Goal: Task Accomplishment & Management: Manage account settings

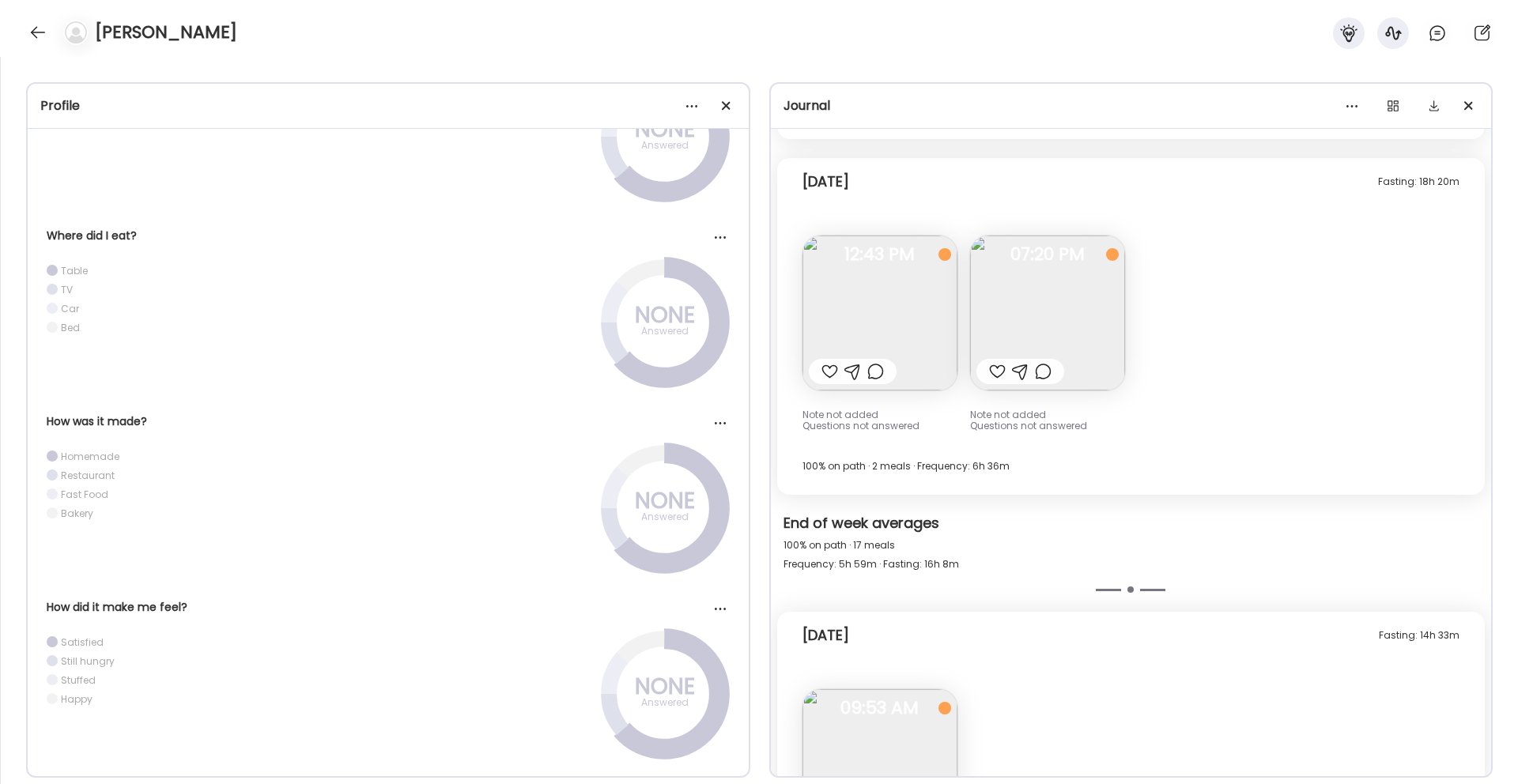
scroll to position [11154, 0]
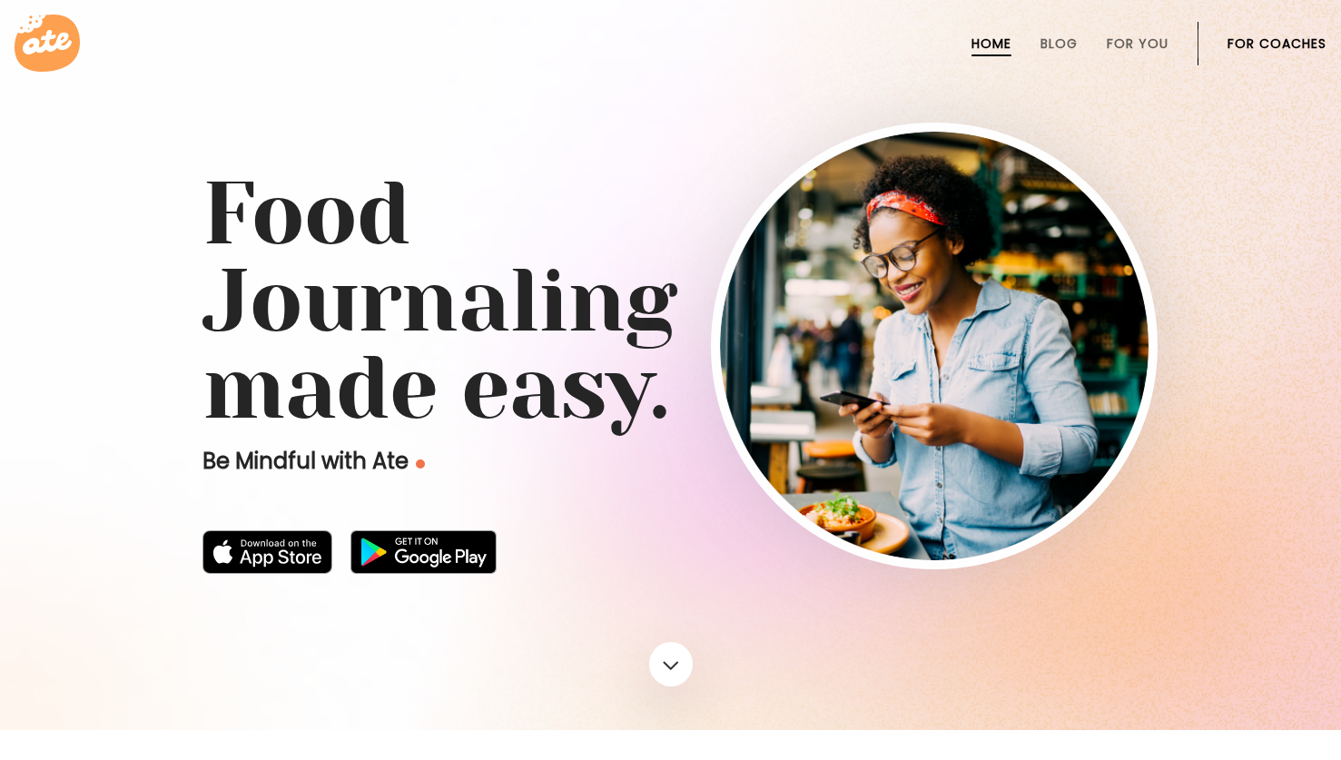
click at [1275, 43] on link "For Coaches" at bounding box center [1277, 43] width 99 height 15
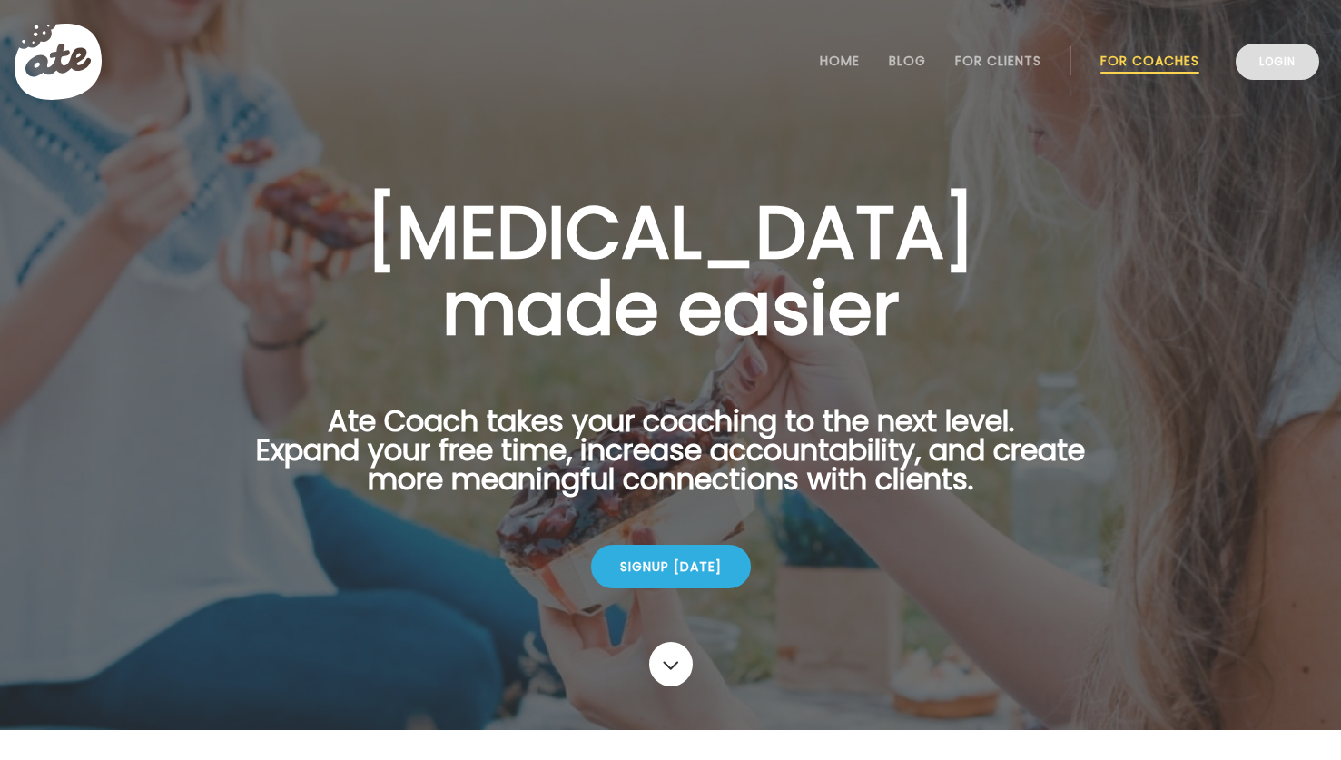
click at [1298, 46] on link "Login" at bounding box center [1278, 62] width 84 height 36
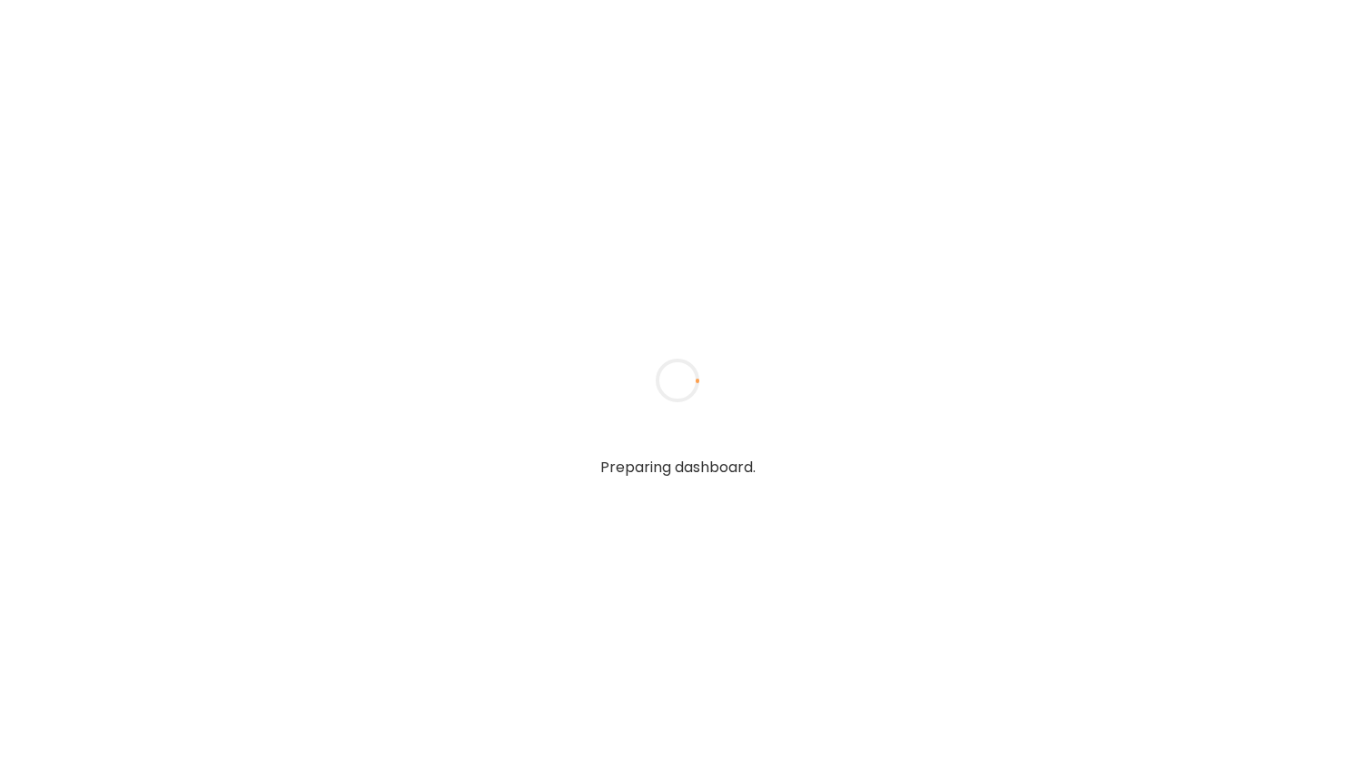
type input "**********"
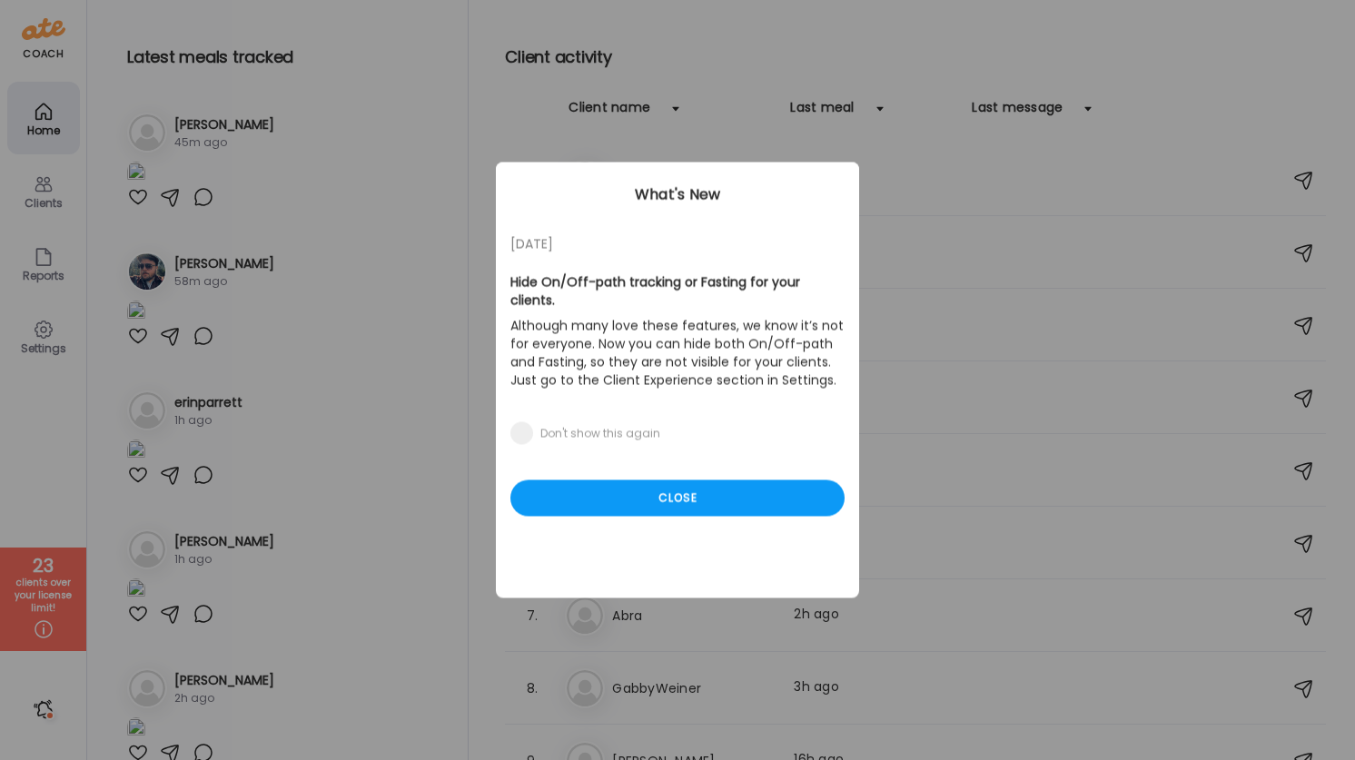
click at [737, 500] on div "05/27/23 Hide On/Off-path tracking or Fasting for your clients. Although many l…" at bounding box center [677, 381] width 363 height 436
click at [716, 480] on div "Close" at bounding box center [677, 498] width 334 height 36
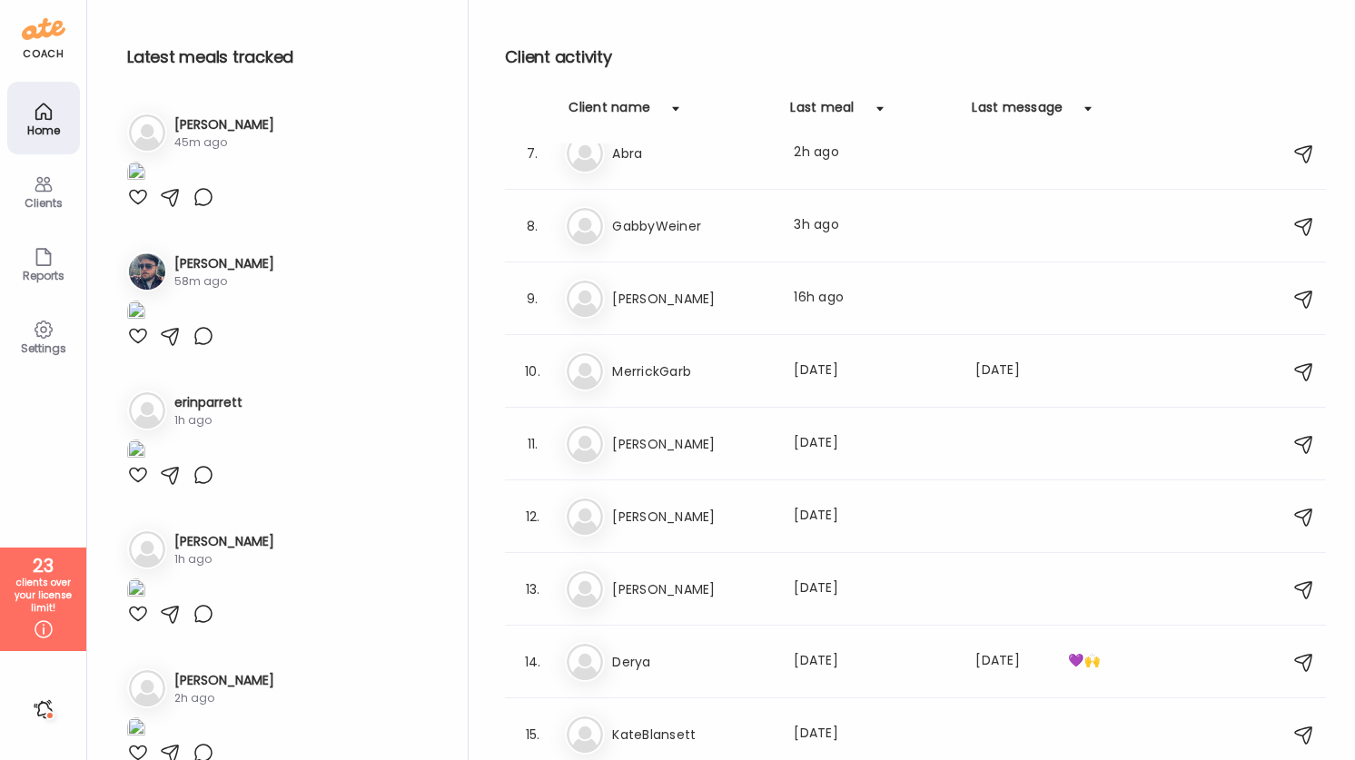
scroll to position [573, 0]
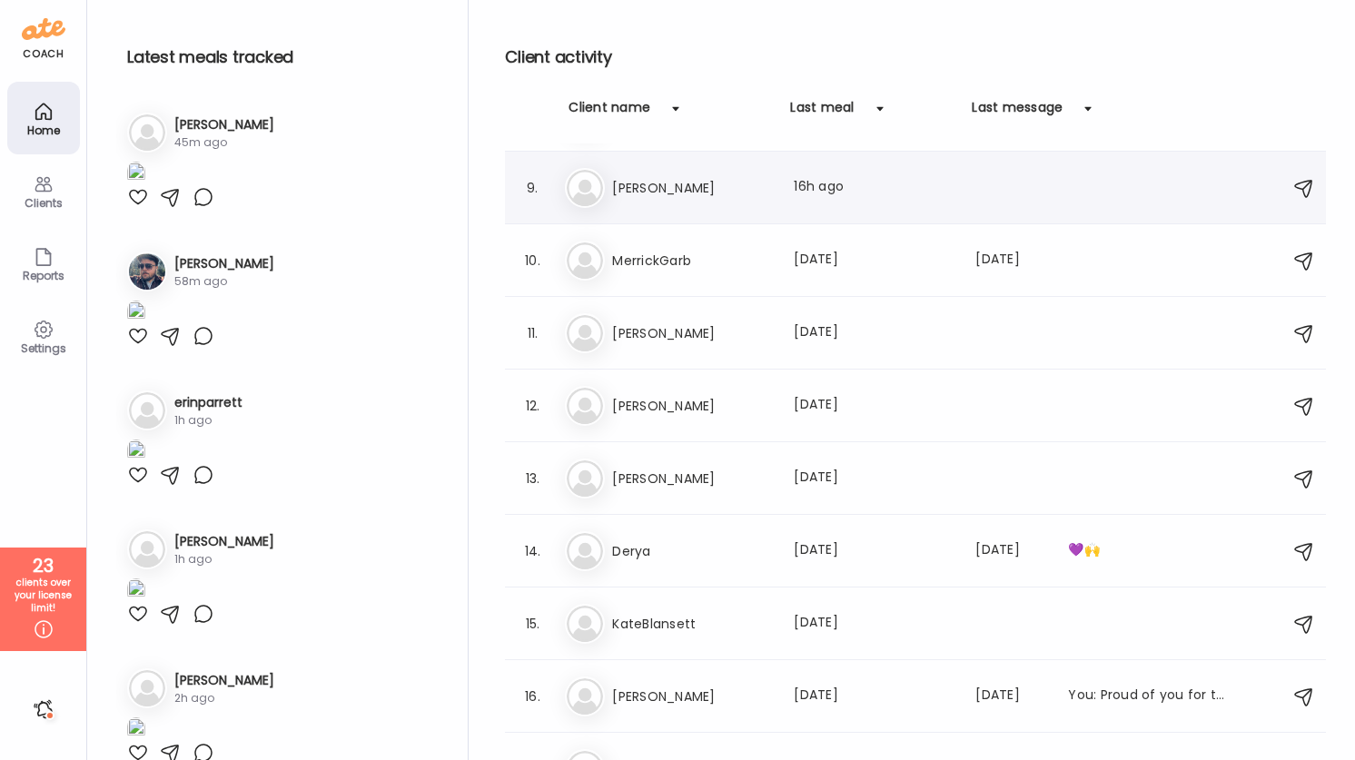
click at [747, 203] on div "Ja James Generette Last meal: 16h ago" at bounding box center [918, 188] width 707 height 40
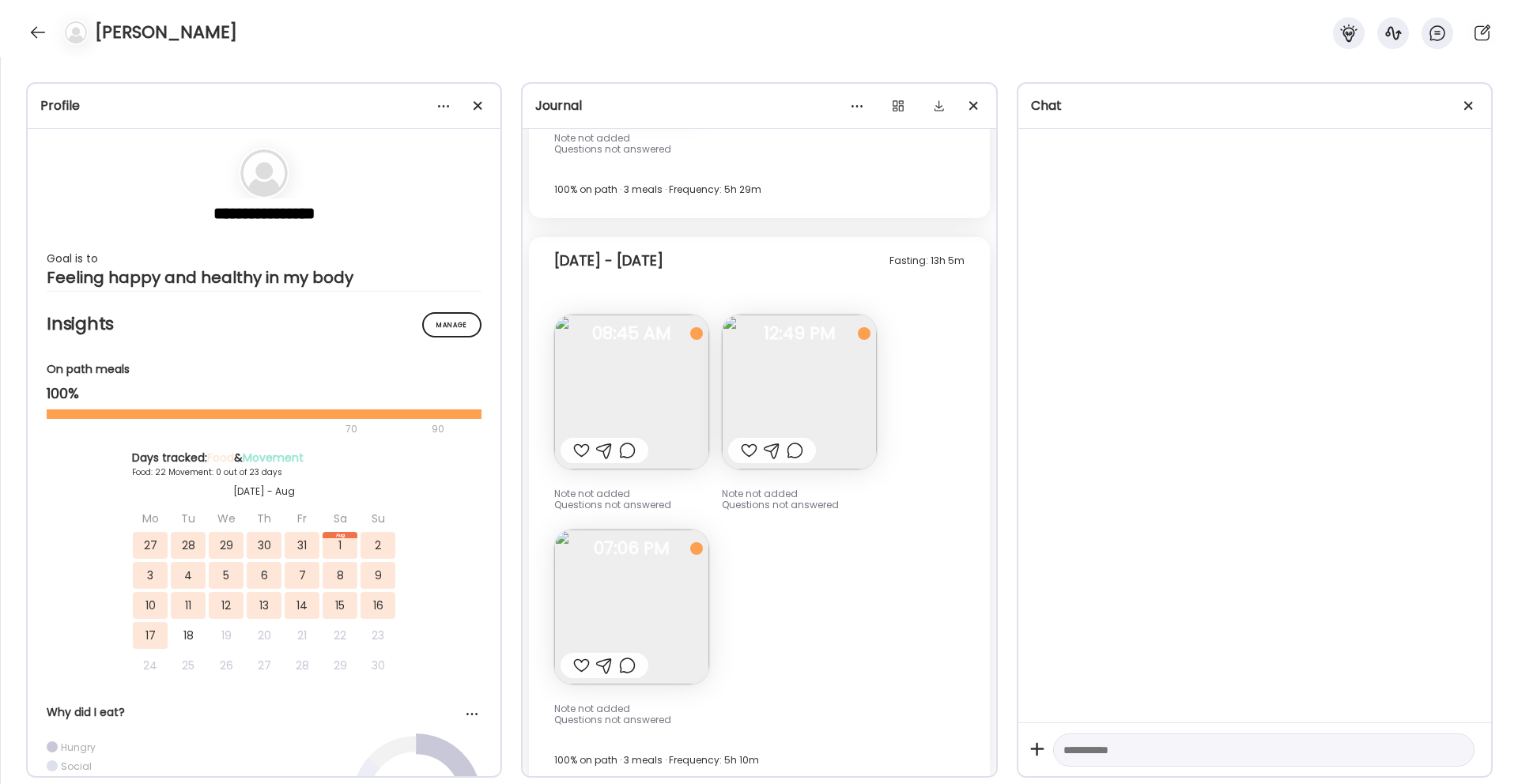
scroll to position [11072, 0]
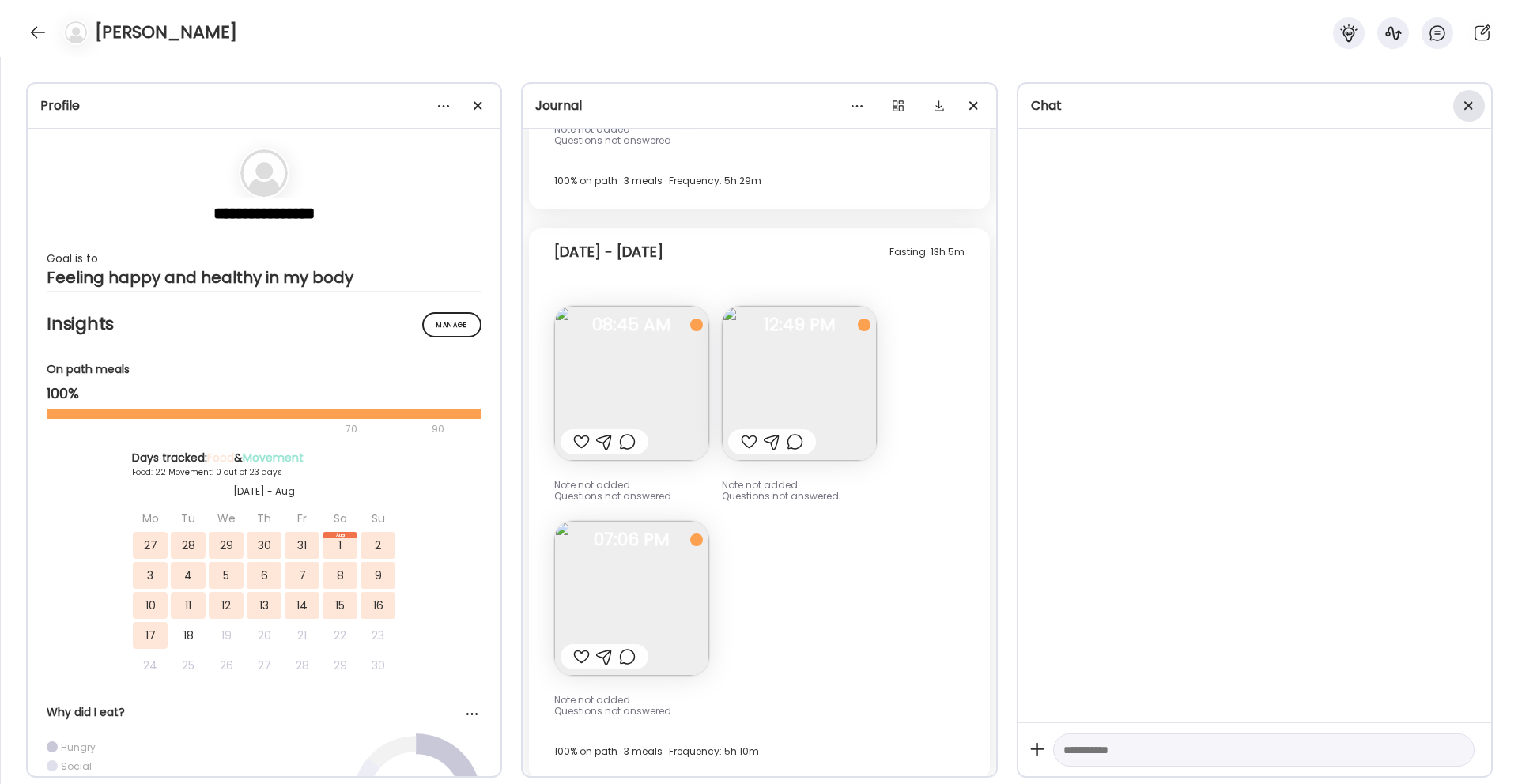
click at [1179, 97] on div at bounding box center [1468, 106] width 31 height 31
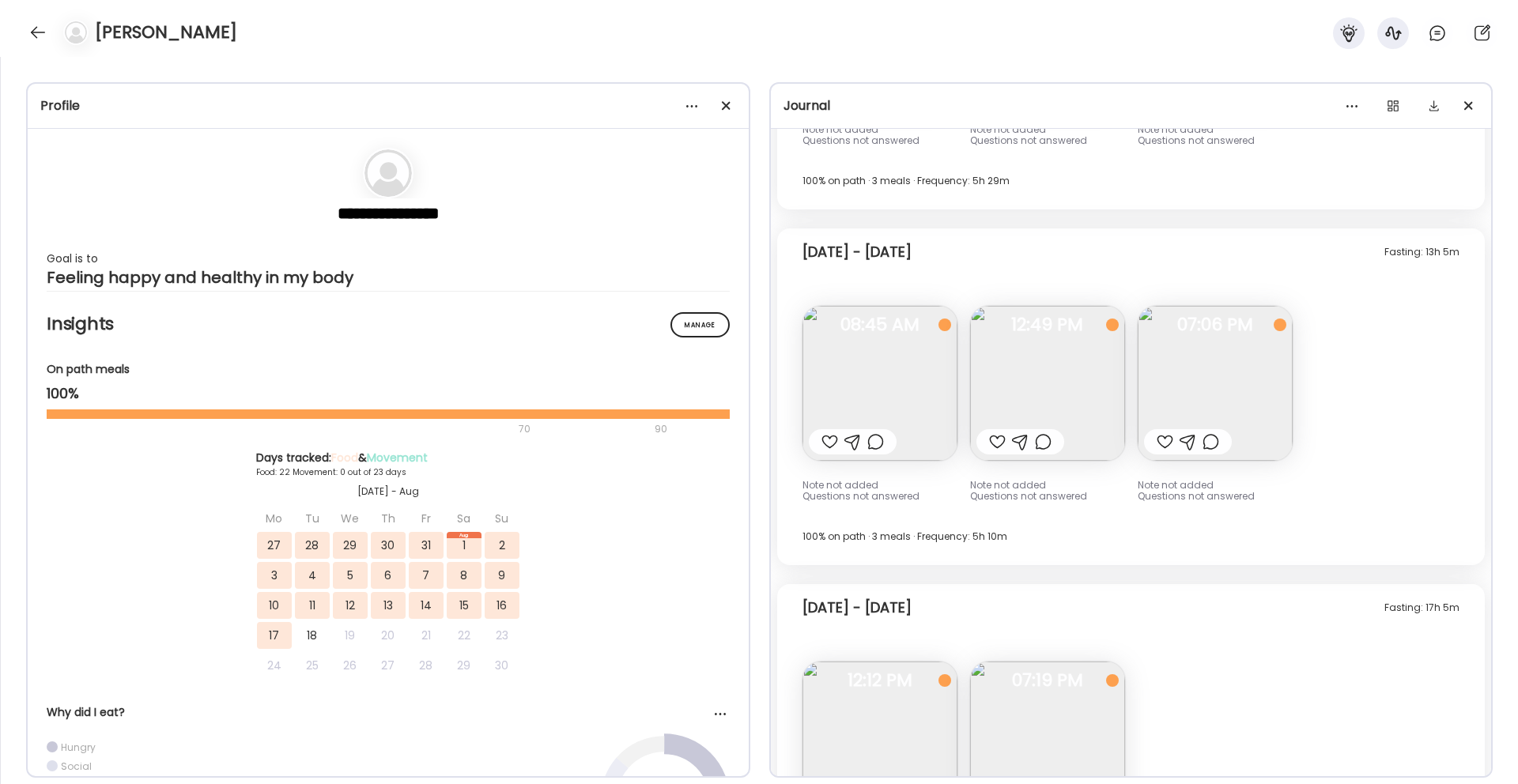
scroll to position [9102, 0]
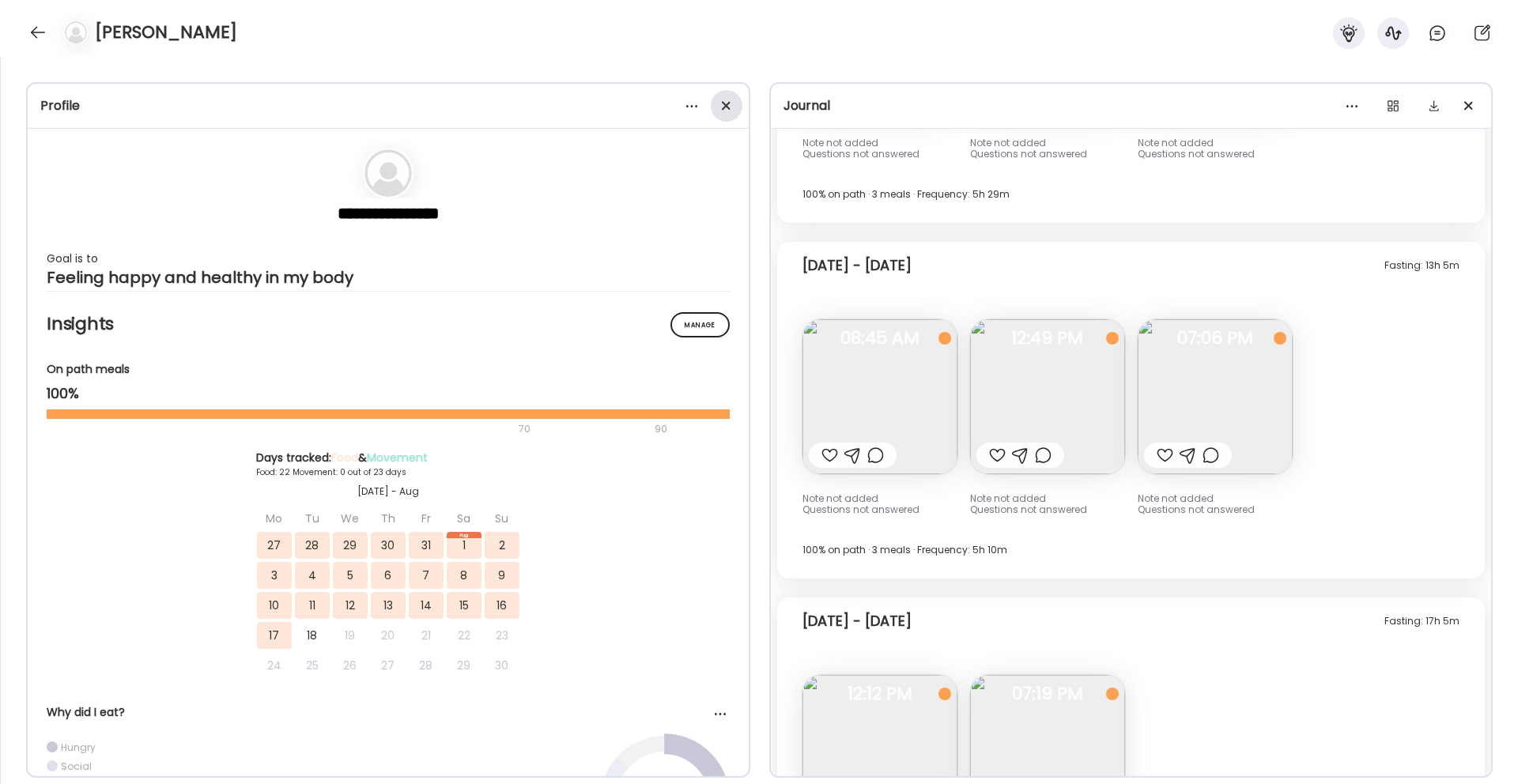
click at [727, 102] on span at bounding box center [725, 105] width 9 height 9
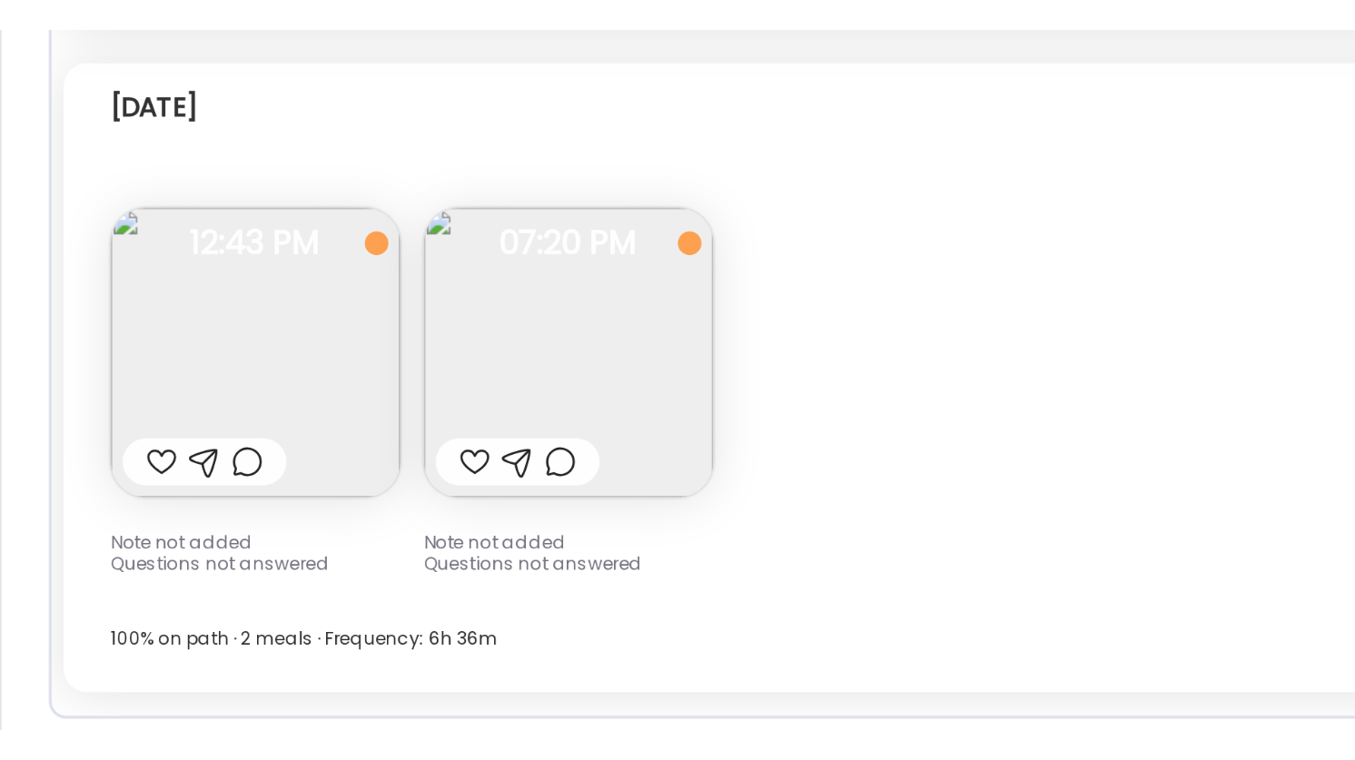
scroll to position [0, 0]
